Goal: Check status: Check status

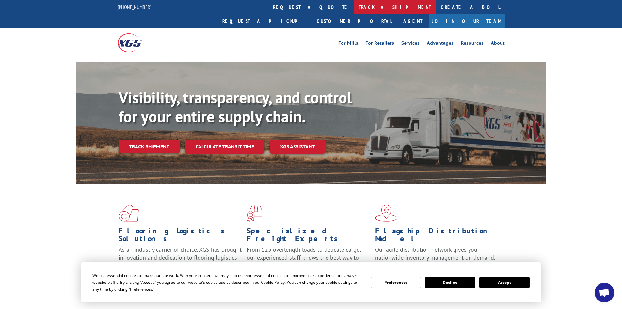
click at [354, 8] on link "track a shipment" at bounding box center [395, 7] width 82 height 14
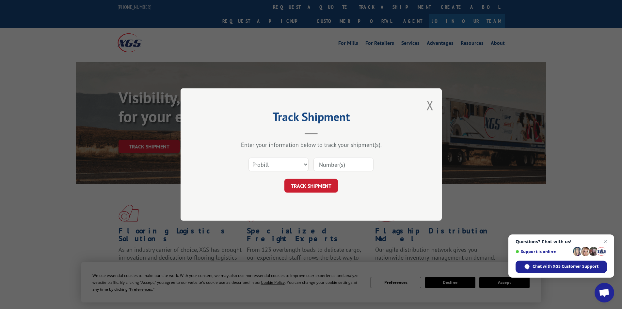
click at [332, 166] on input at bounding box center [344, 164] width 60 height 14
paste input "2841895"
type input "2841895"
click at [328, 186] on button "TRACK SHIPMENT" at bounding box center [311, 186] width 54 height 14
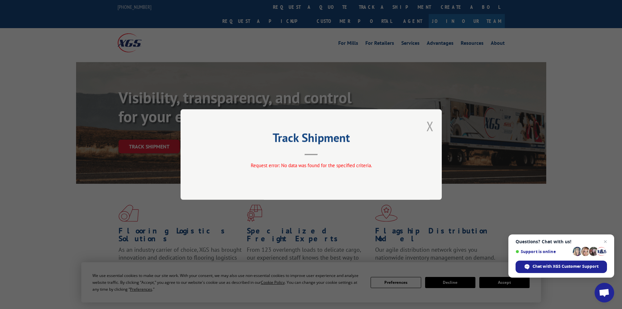
click at [430, 124] on button "Close modal" at bounding box center [430, 125] width 7 height 17
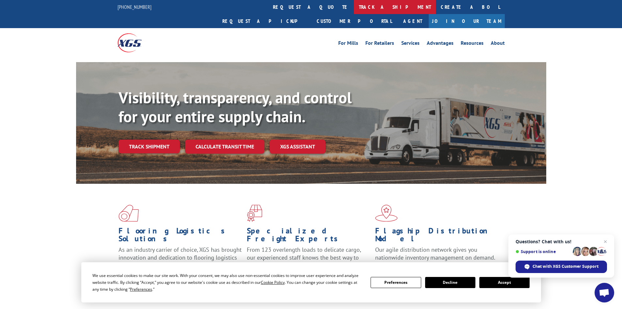
click at [354, 8] on link "track a shipment" at bounding box center [395, 7] width 82 height 14
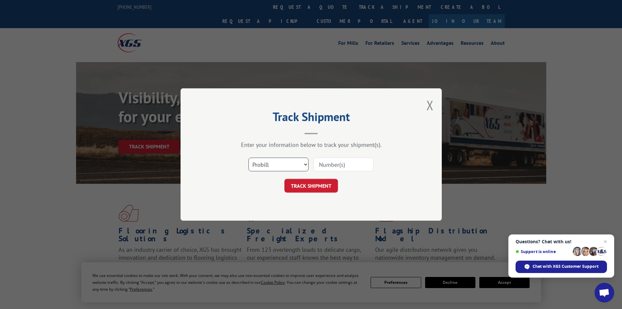
click at [305, 163] on select "Select category... Probill BOL PO" at bounding box center [279, 164] width 60 height 14
select select "bol"
click at [249, 157] on select "Select category... Probill BOL PO" at bounding box center [279, 164] width 60 height 14
click at [326, 161] on input at bounding box center [344, 164] width 60 height 14
paste input "2841895"
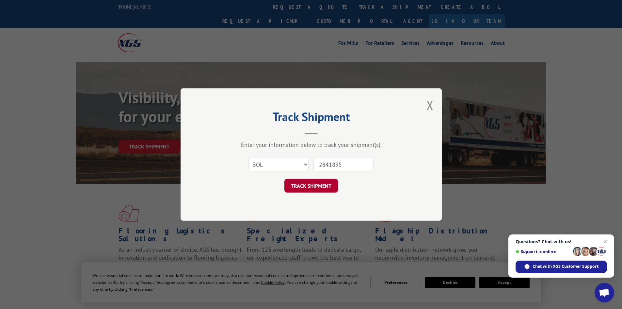
type input "2841895"
click at [319, 189] on button "TRACK SHIPMENT" at bounding box center [311, 186] width 54 height 14
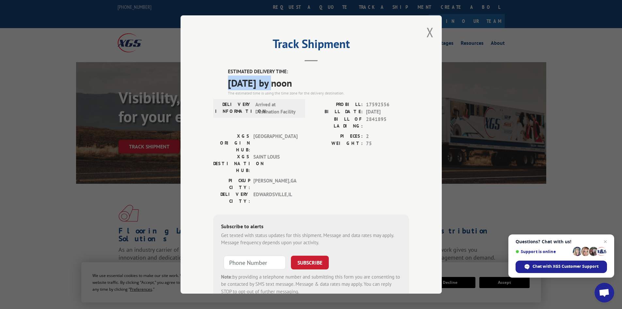
drag, startPoint x: 225, startPoint y: 82, endPoint x: 277, endPoint y: 82, distance: 51.3
click at [277, 82] on span "[DATE] by noon" at bounding box center [318, 82] width 181 height 15
drag, startPoint x: 226, startPoint y: 70, endPoint x: 316, endPoint y: 81, distance: 91.2
click at [316, 81] on div "ESTIMATED DELIVERY TIME: [DATE] by noon The estimated time is using the time zo…" at bounding box center [318, 82] width 181 height 28
copy div "ESTIMATED DELIVERY TIME: [DATE] by noon"
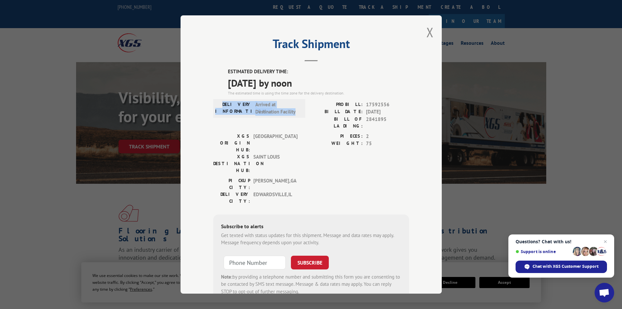
drag, startPoint x: 293, startPoint y: 112, endPoint x: 220, endPoint y: 107, distance: 73.3
click at [220, 107] on div "DELIVERY INFORMATION: Arrived at Destination Facility" at bounding box center [259, 108] width 88 height 15
copy div "DELIVERY INFORMATION: Arrived at Destination Facility"
drag, startPoint x: 342, startPoint y: 103, endPoint x: 385, endPoint y: 104, distance: 42.8
click at [385, 104] on div "PROBILL: 17592556" at bounding box center [360, 105] width 98 height 8
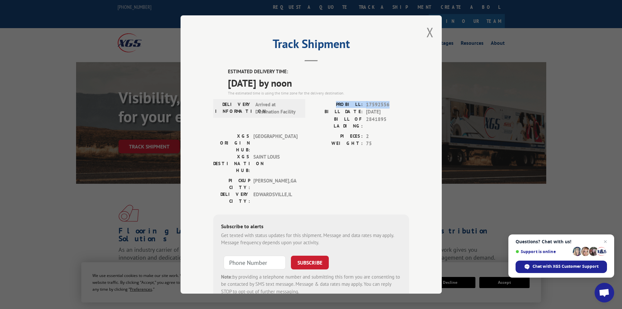
copy div "PROBILL: 17592556"
click at [427, 32] on button "Close modal" at bounding box center [430, 32] width 7 height 17
